Goal: Obtain resource: Download file/media

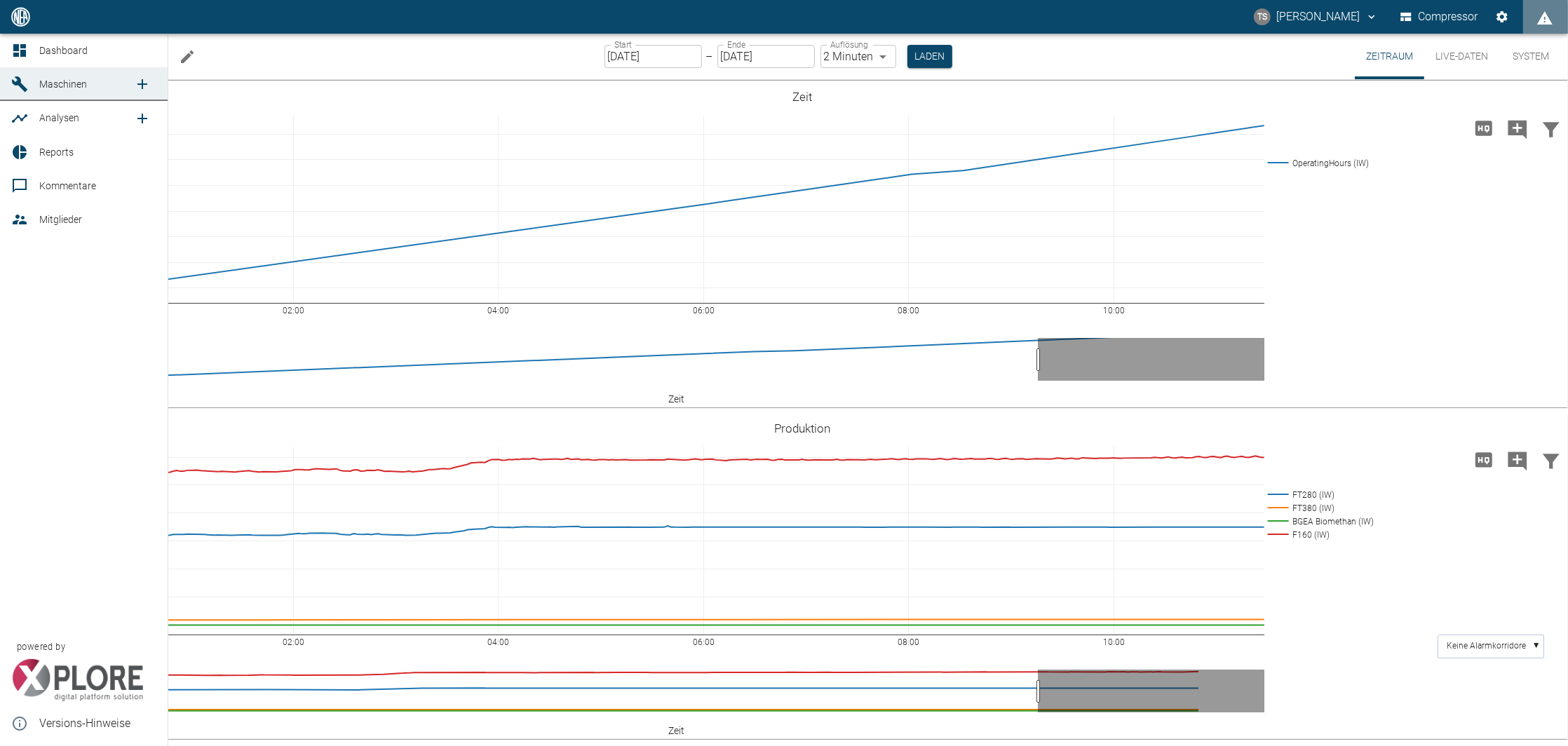
click at [50, 49] on span "Dashboard" at bounding box center [63, 50] width 49 height 11
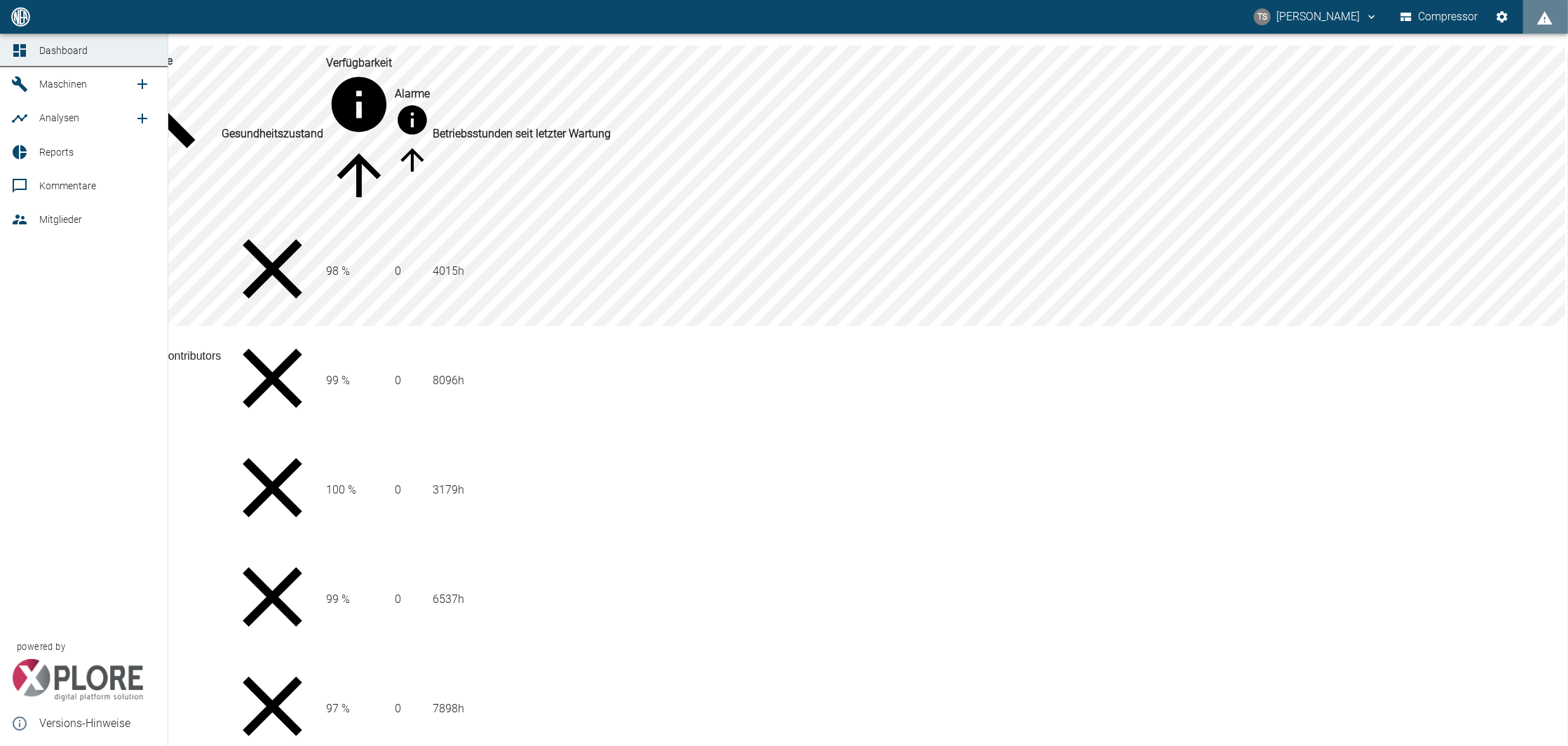
click at [40, 90] on span "Maschinen" at bounding box center [62, 83] width 48 height 11
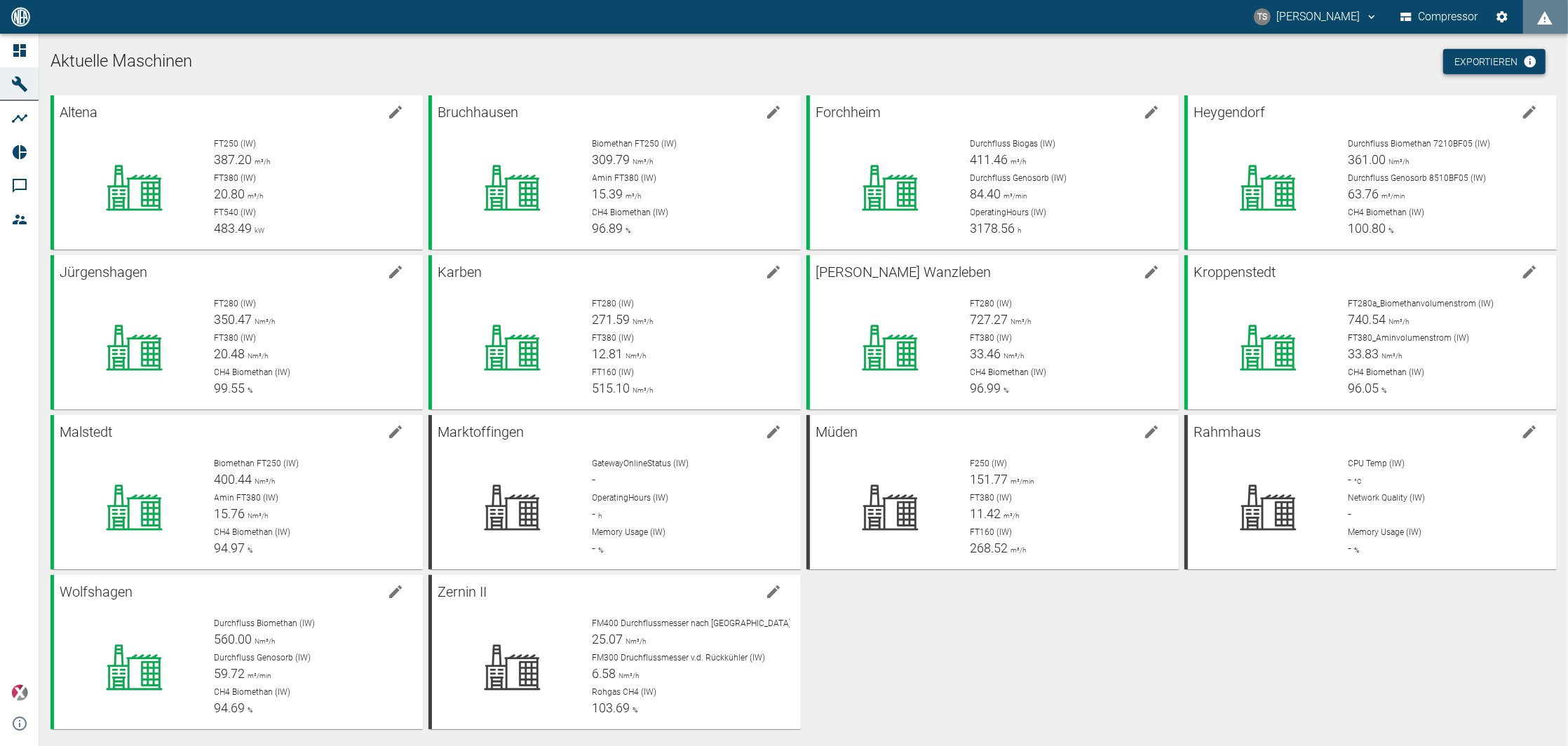
click at [1488, 55] on link "Exportieren" at bounding box center [1494, 62] width 103 height 26
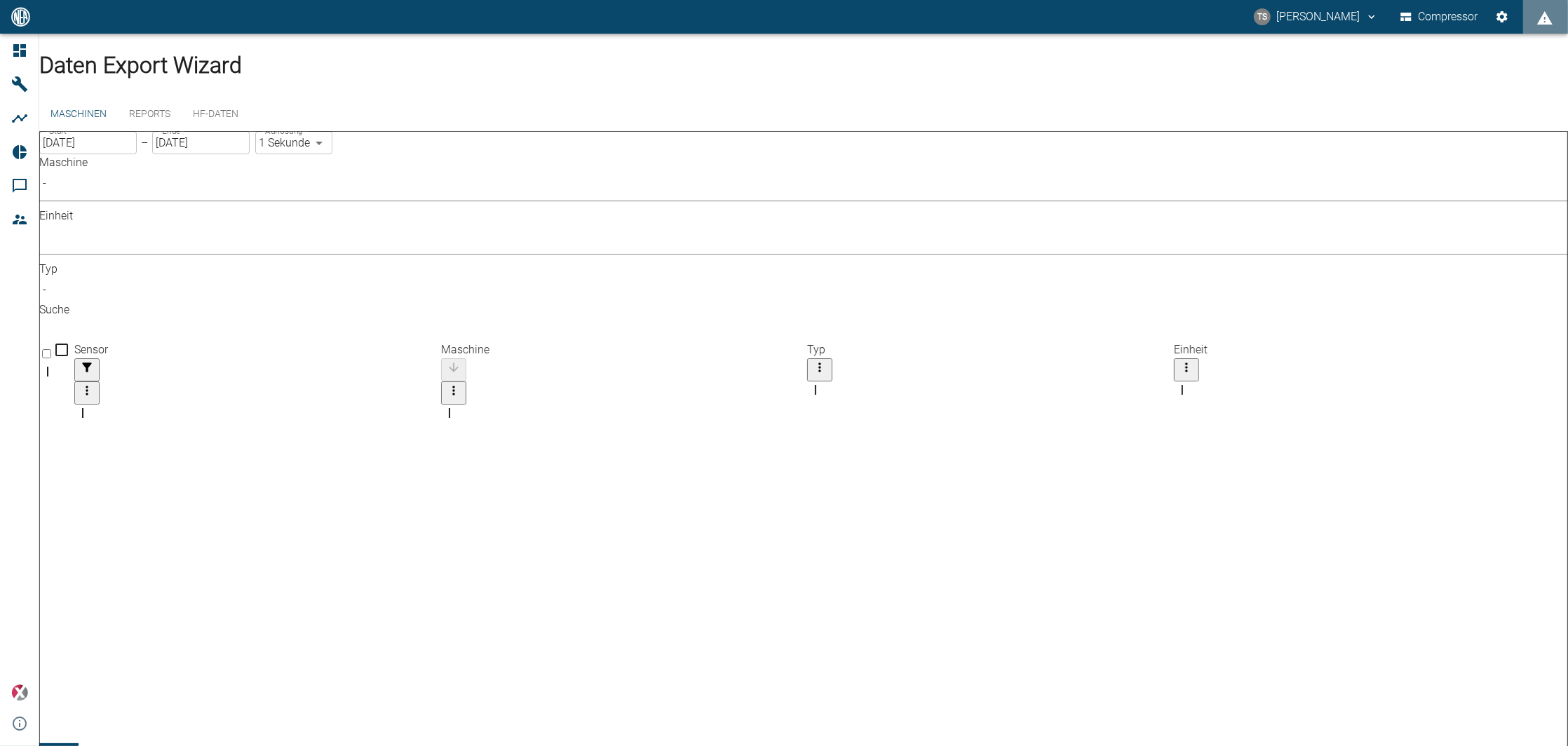
scroll to position [3846, 0]
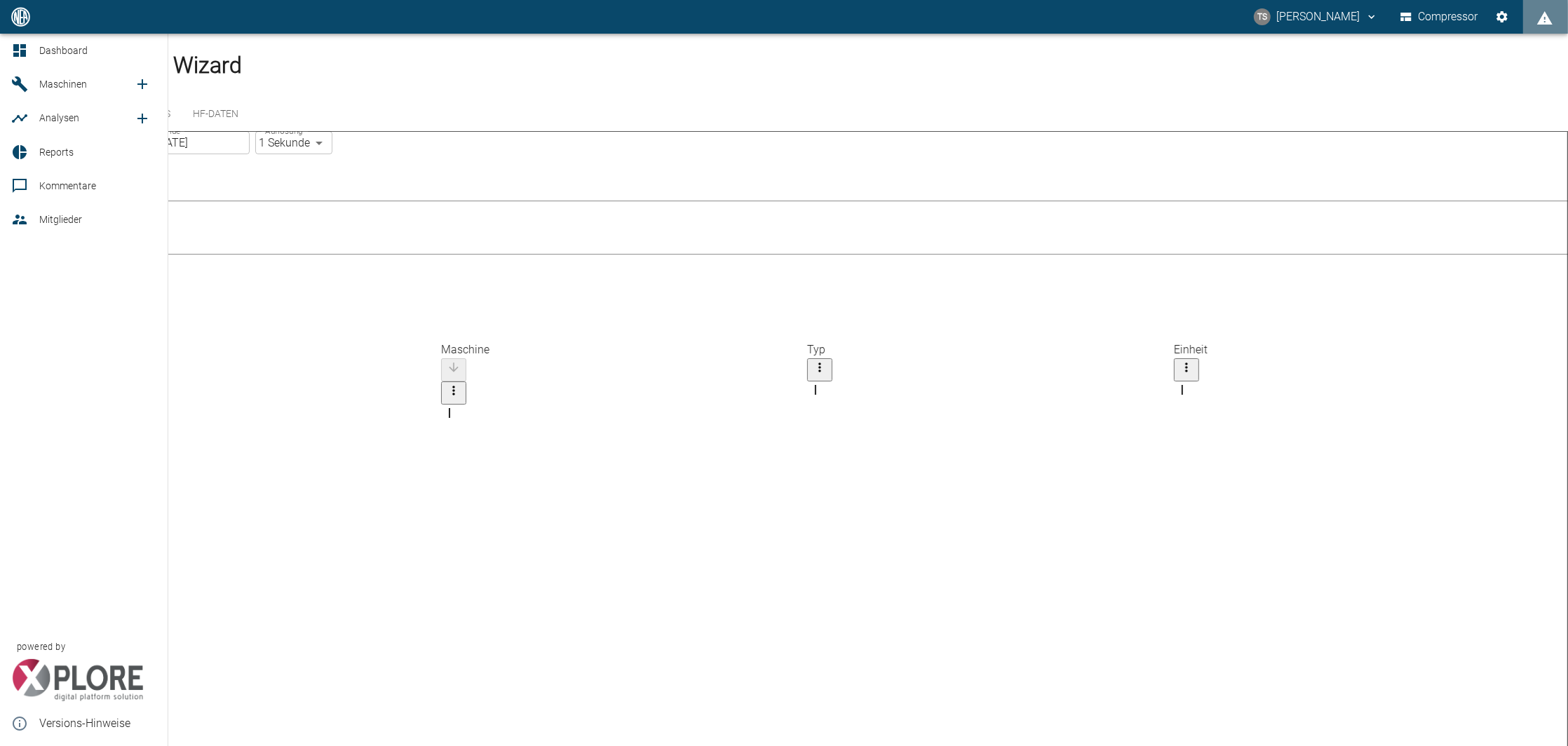
click at [39, 90] on span "Maschinen" at bounding box center [62, 83] width 48 height 11
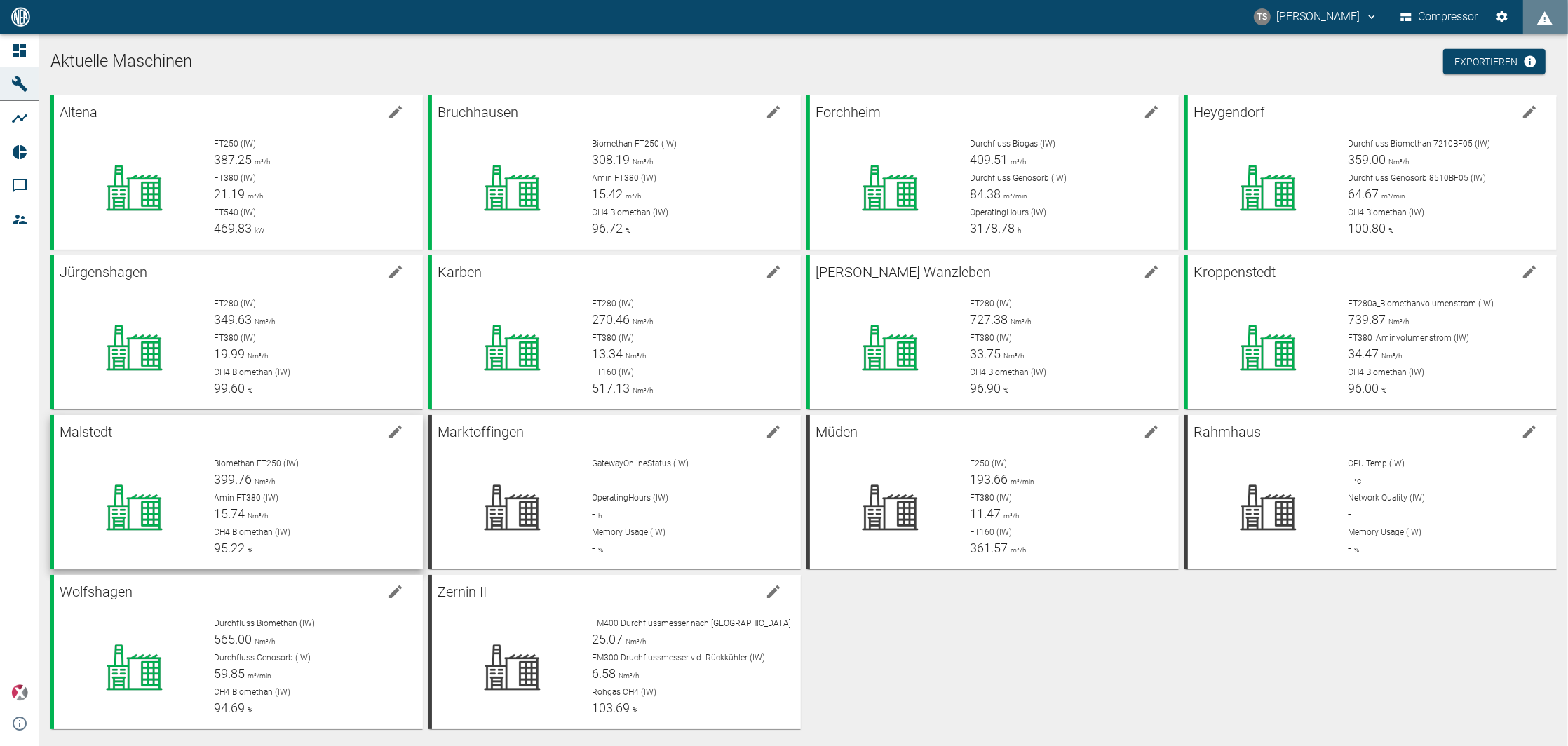
click at [163, 458] on div at bounding box center [135, 507] width 139 height 101
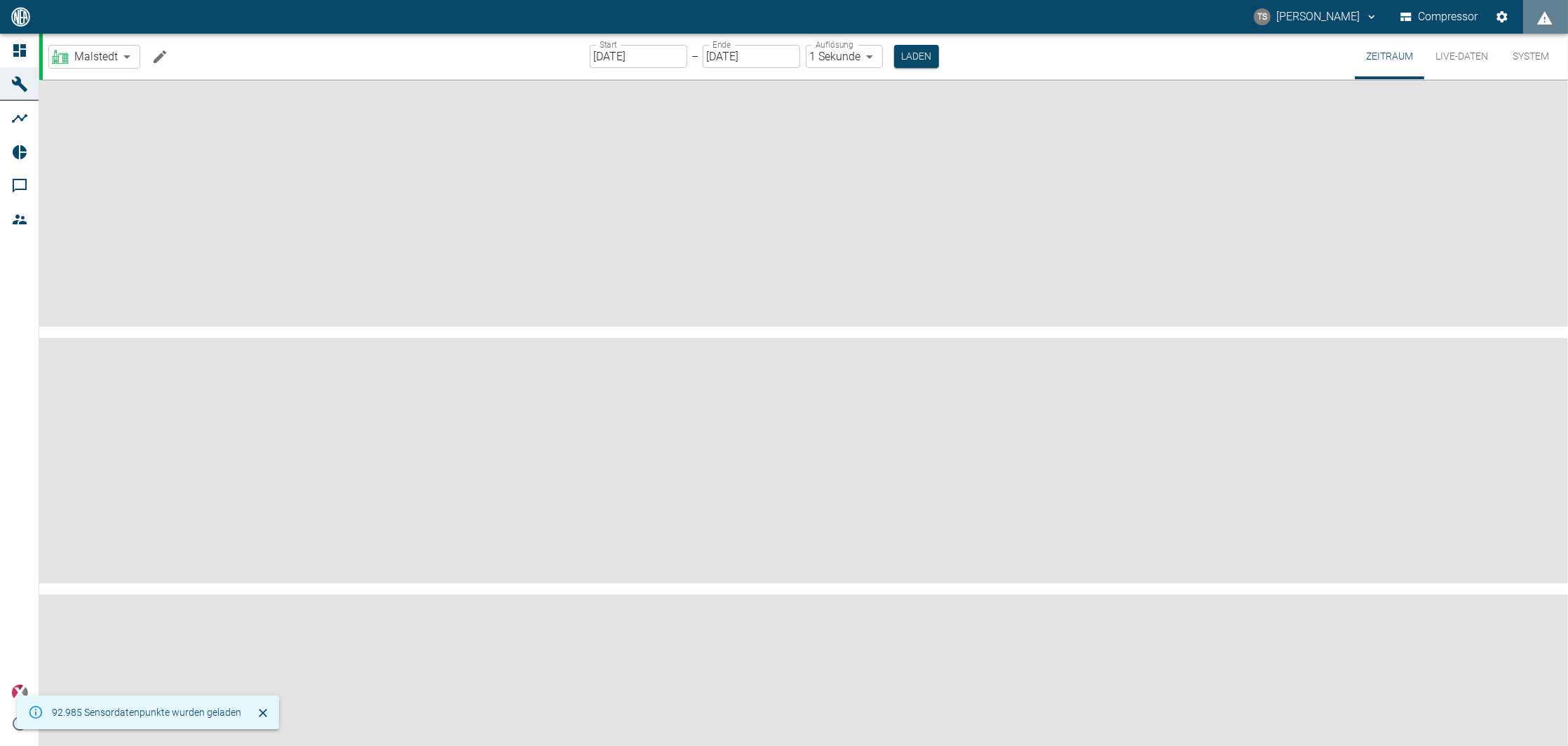
click at [648, 54] on input "[DATE]" at bounding box center [639, 57] width 98 height 23
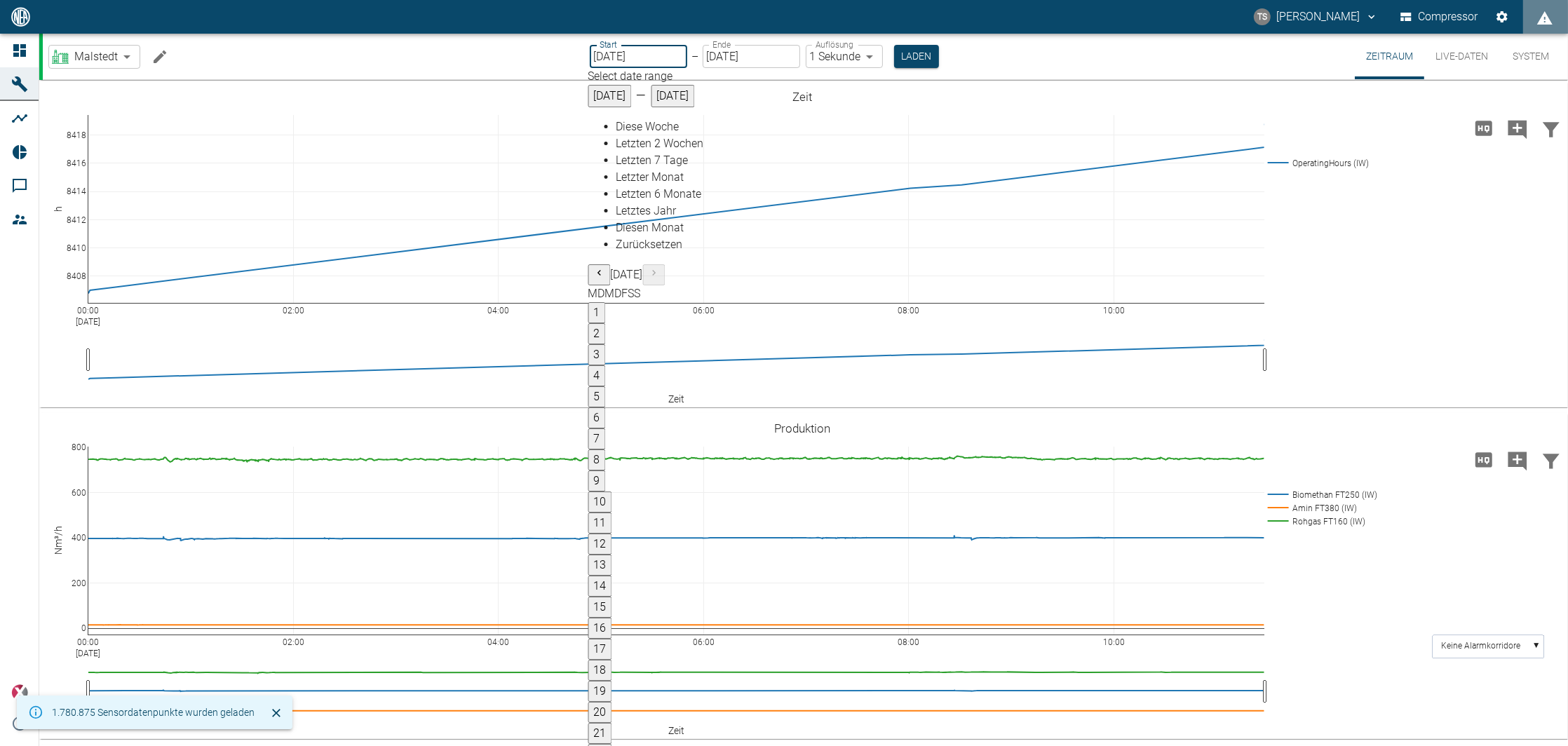
click at [606, 303] on button "1" at bounding box center [598, 313] width 18 height 21
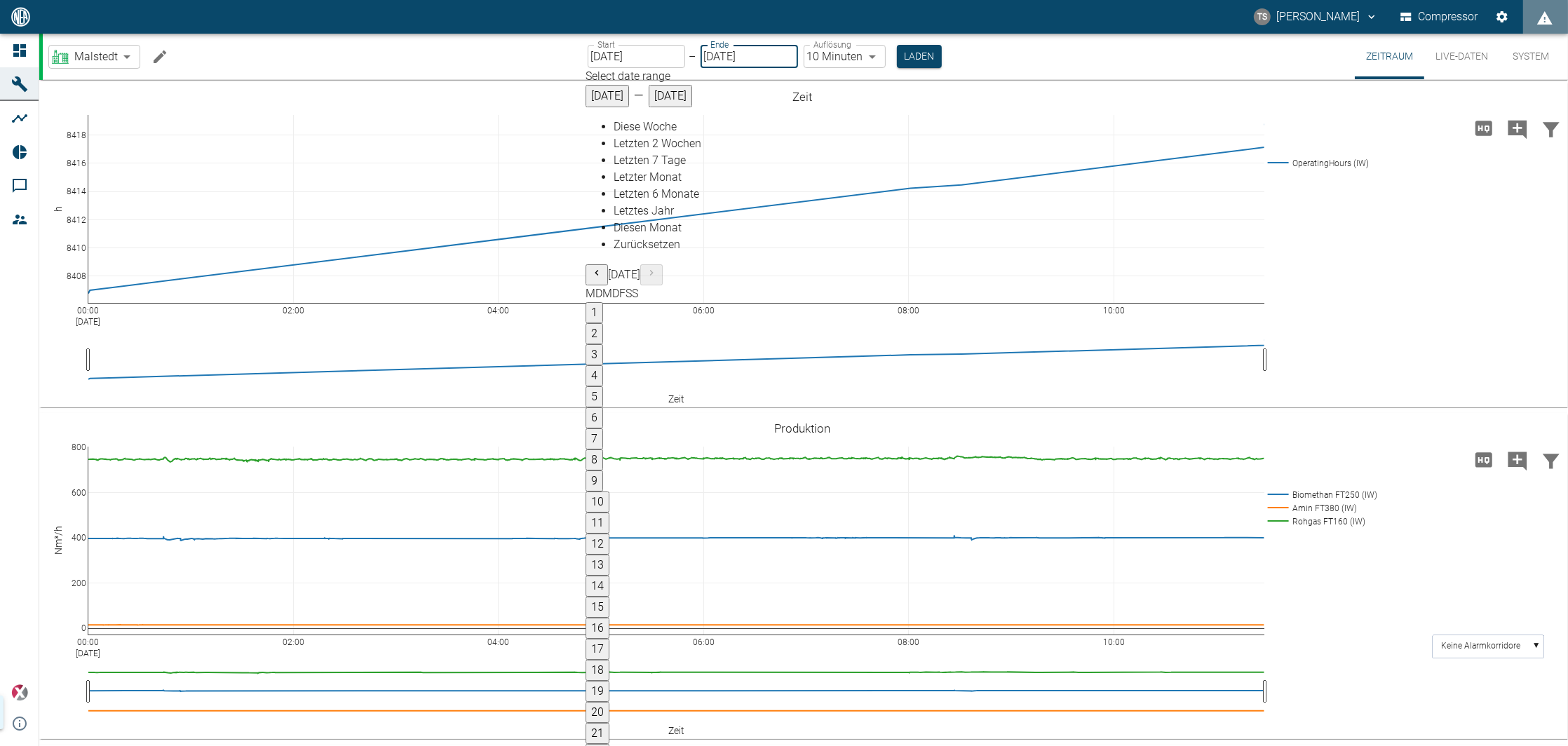
type input "[DATE]"
type input "10min"
click at [758, 51] on input "[DATE]" at bounding box center [750, 57] width 98 height 23
type input "[DATE]"
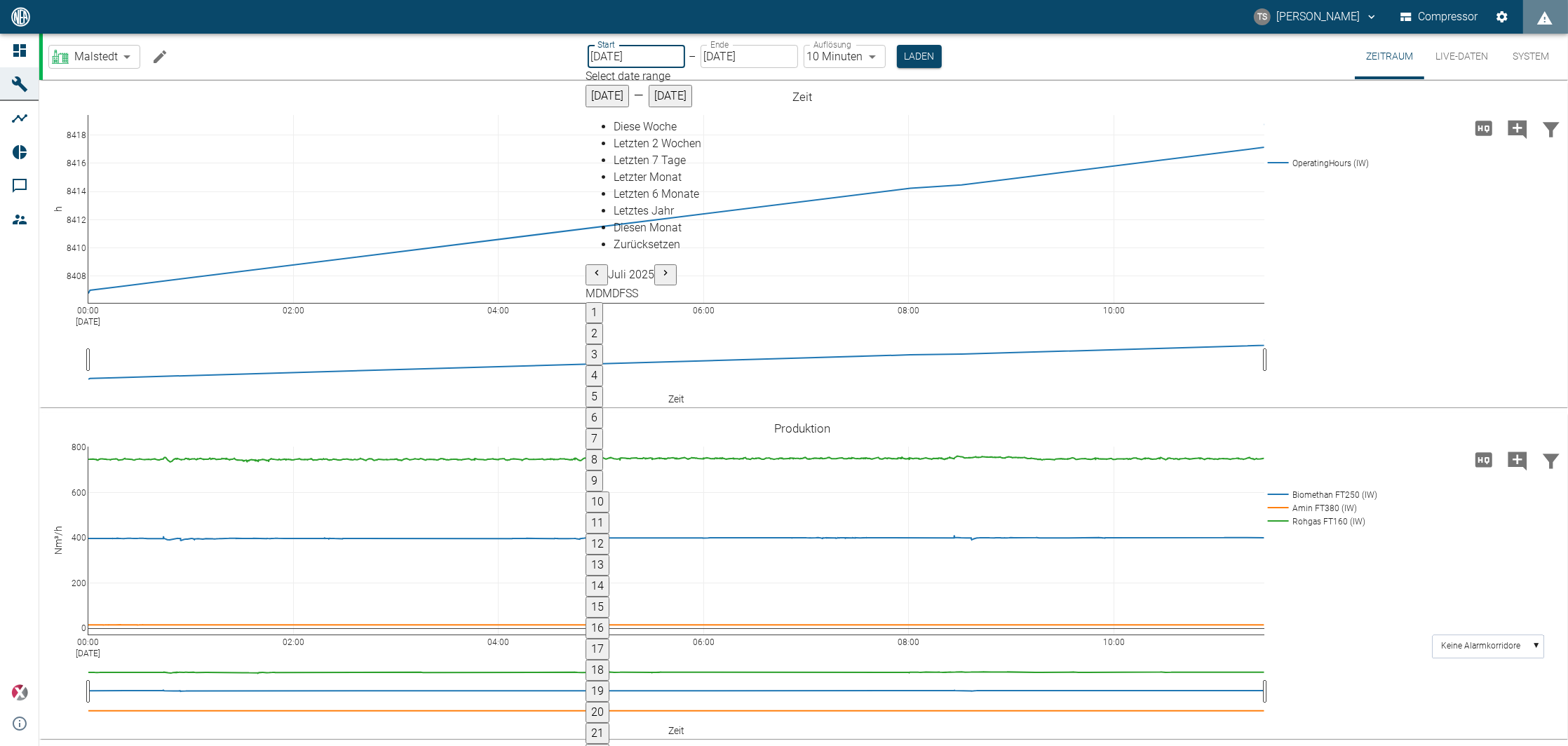
type input "[DATE]"
type input "2min"
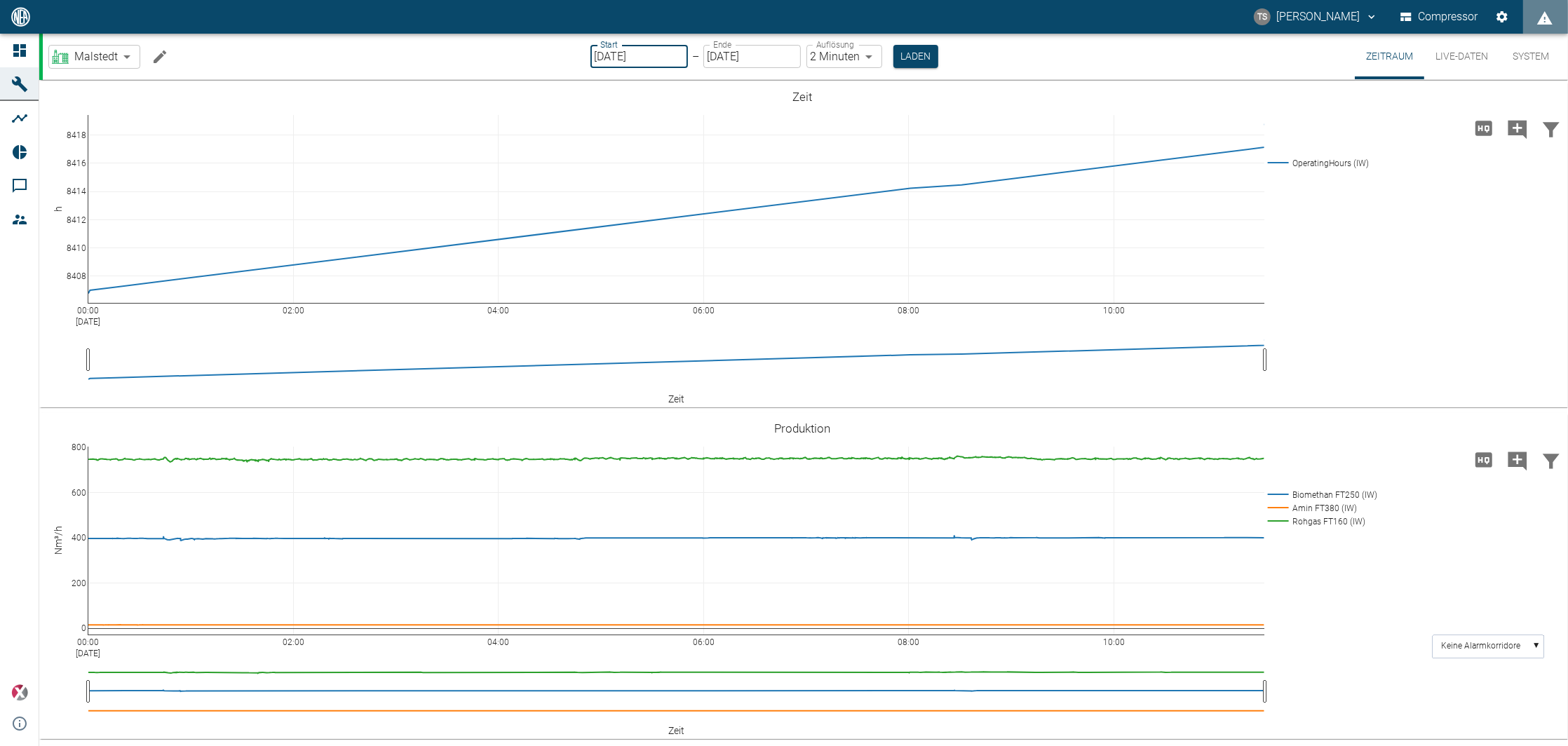
click at [657, 48] on input "[DATE]" at bounding box center [640, 57] width 98 height 23
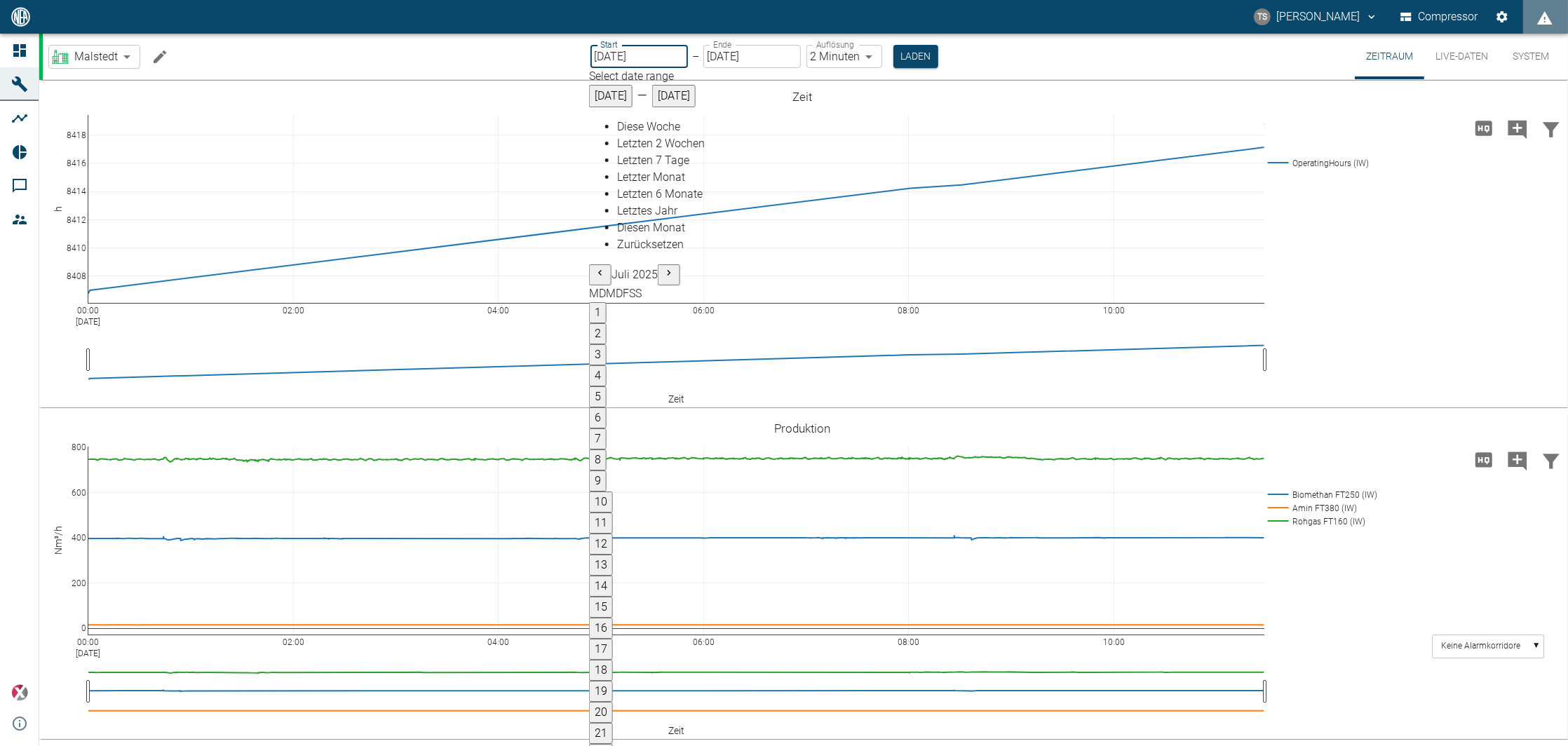
type input "[DATE]"
type input "10min"
type input "[DATE]"
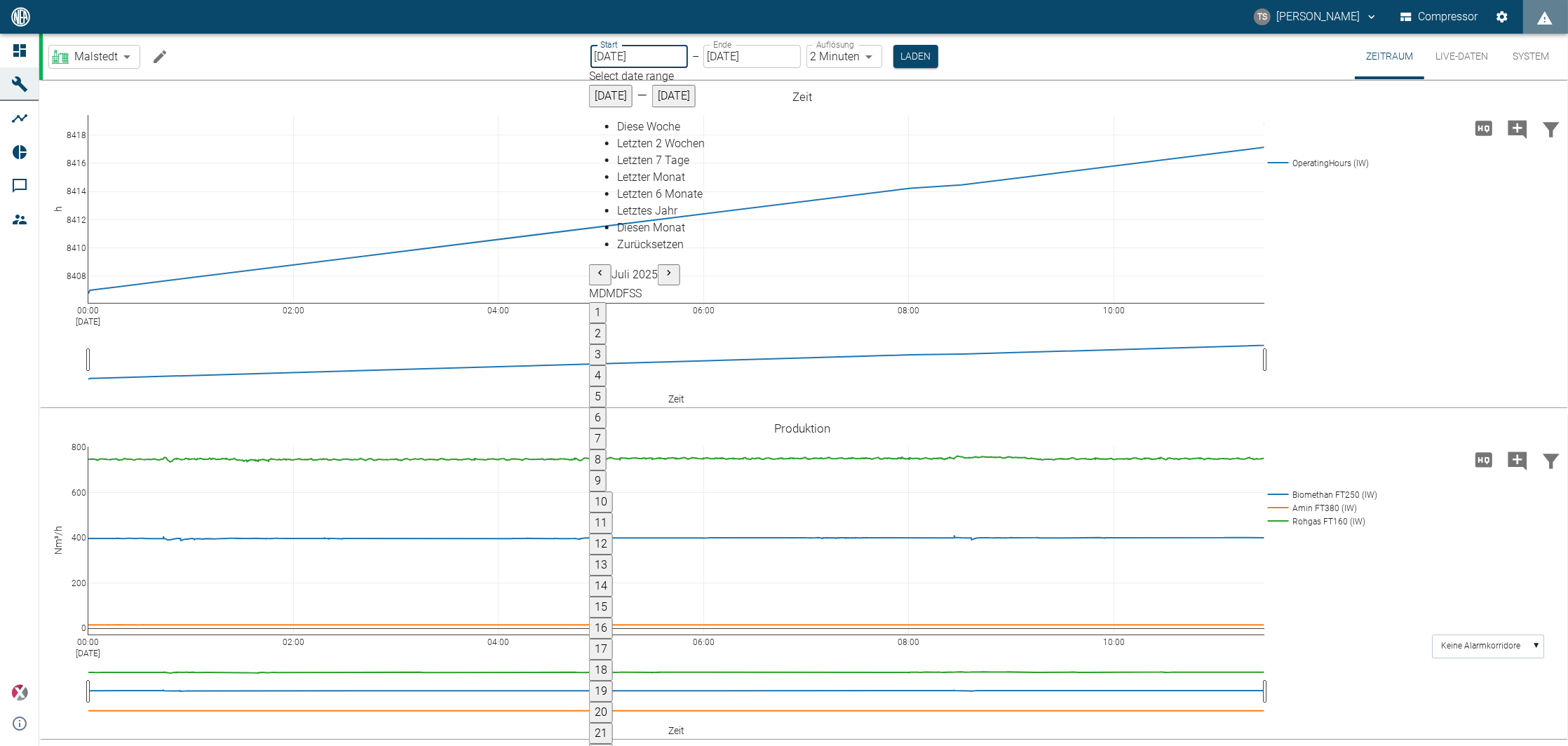
type input "2min"
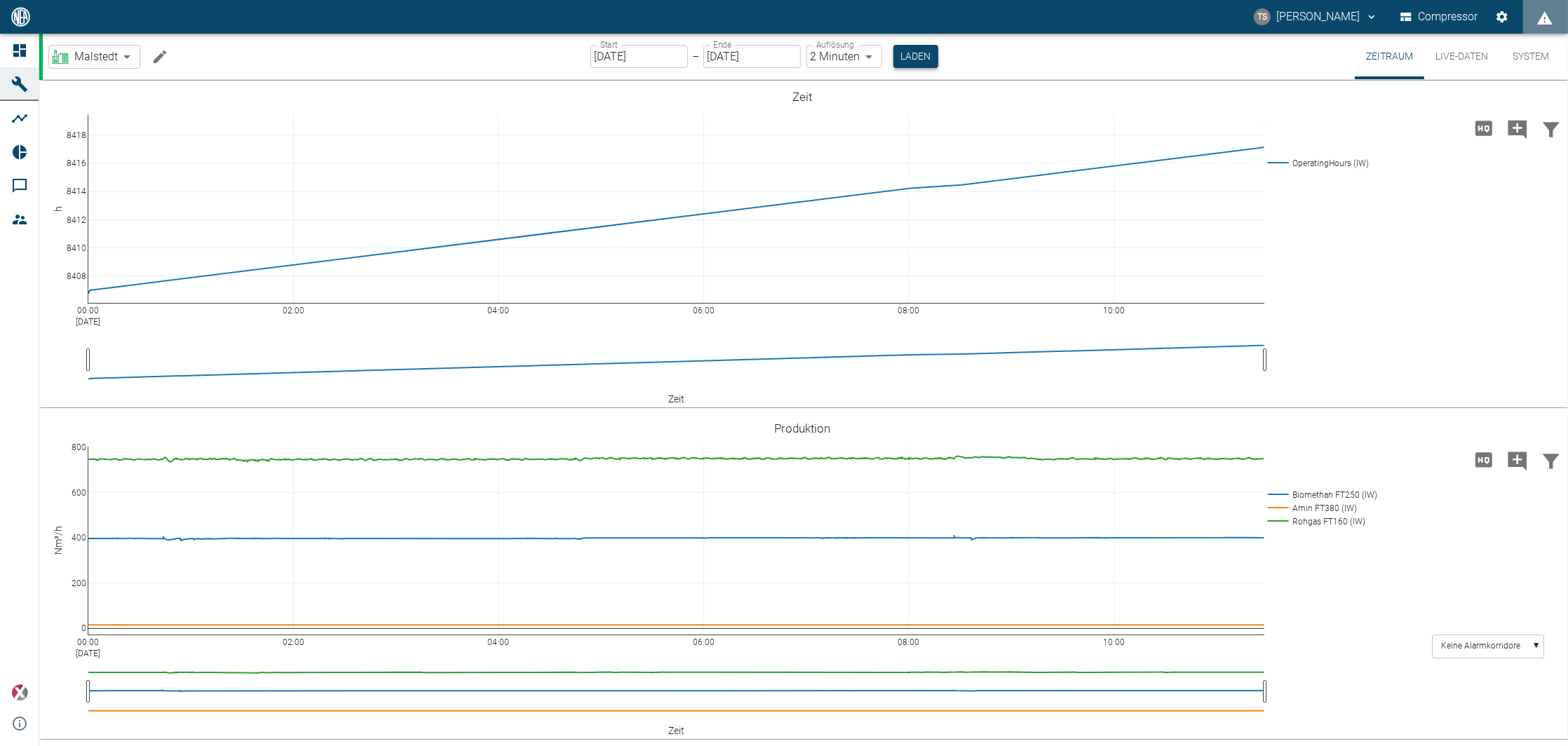
click at [916, 54] on button "Laden" at bounding box center [916, 57] width 45 height 23
